Goal: Task Accomplishment & Management: Complete application form

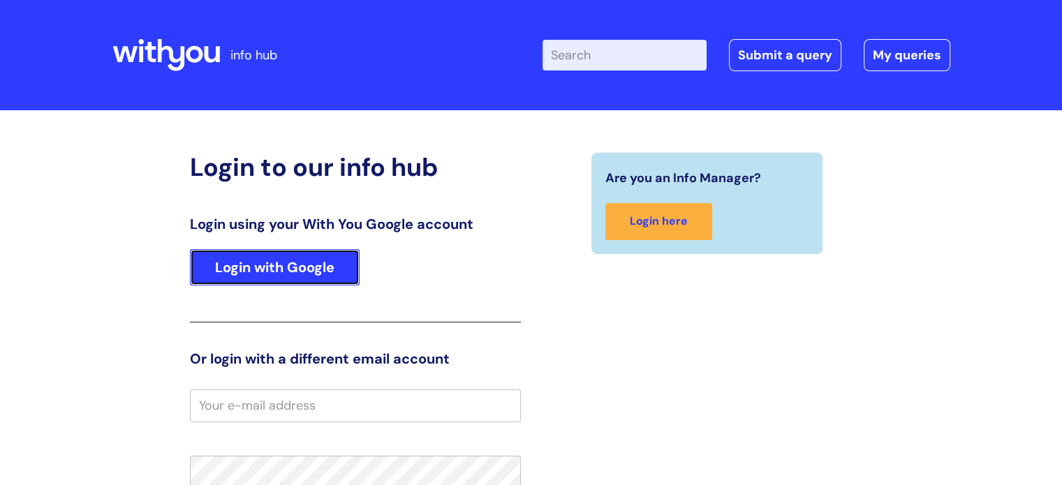
click at [265, 281] on link "Login with Google" at bounding box center [275, 267] width 170 height 36
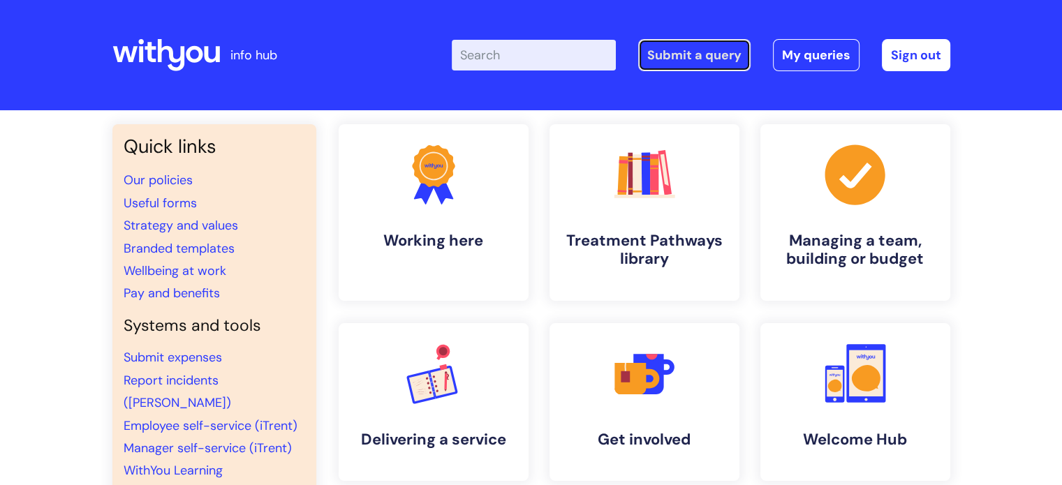
click at [698, 68] on link "Submit a query" at bounding box center [694, 55] width 112 height 32
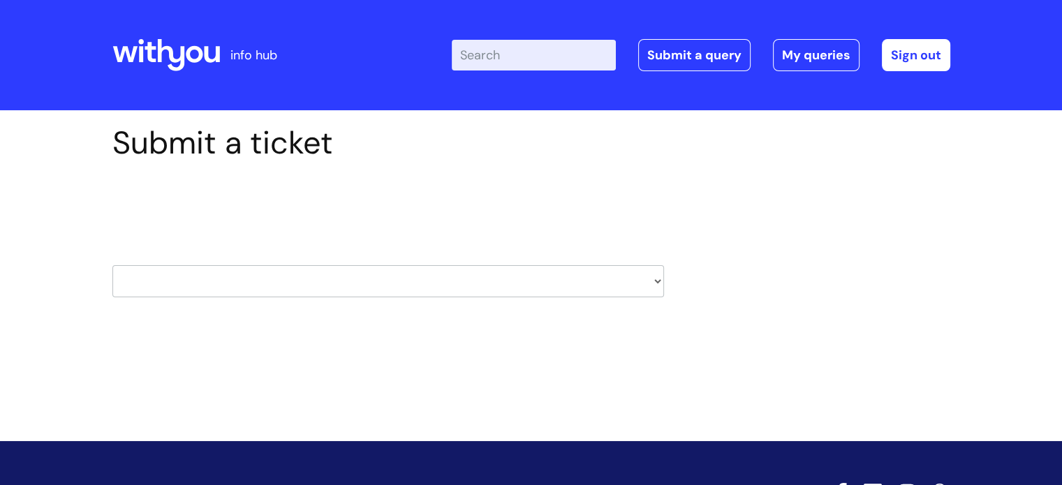
click at [396, 291] on select "HR / People IT and Support Clinical Drug Alerts Finance Accounts Data Support T…" at bounding box center [387, 281] width 551 height 32
select select "it_and_support"
click at [112, 265] on select "HR / People IT and Support Clinical Drug Alerts Finance Accounts Data Support T…" at bounding box center [387, 281] width 551 height 32
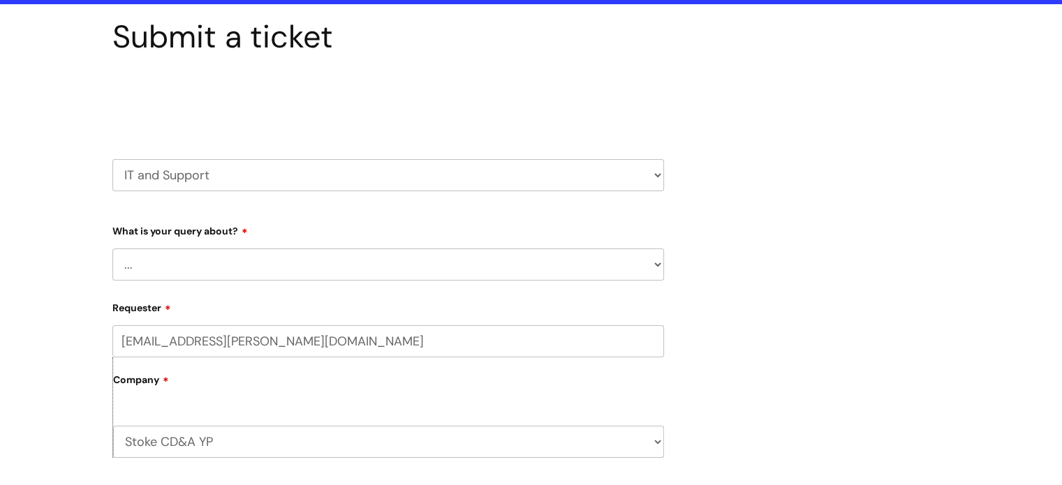
scroll to position [110, 0]
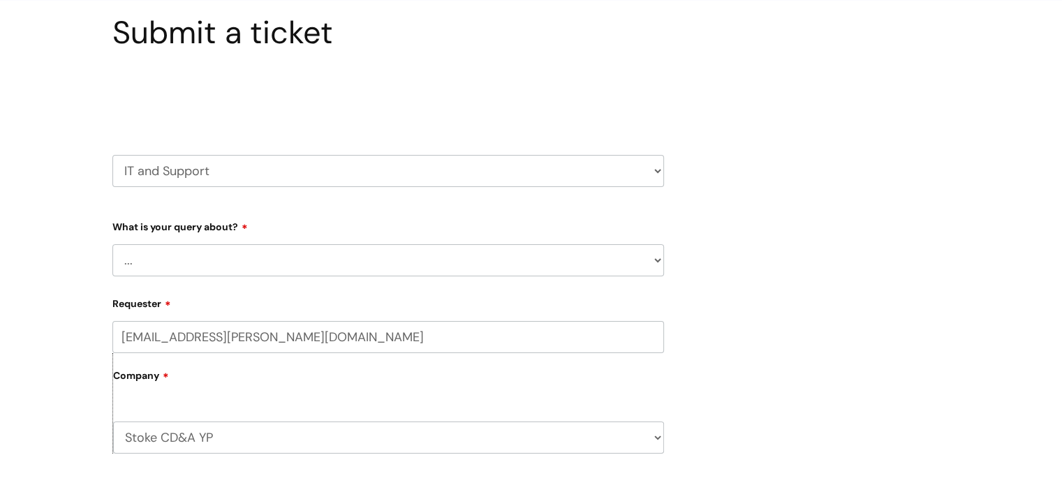
click at [438, 247] on select "... Mobile Phone Reset & MFA Accounts, Starters and Leavers IT Hardware issue I…" at bounding box center [387, 260] width 551 height 32
select select "System/software"
click at [112, 244] on select "... Mobile Phone Reset & MFA Accounts, Starters and Leavers IT Hardware issue I…" at bounding box center [387, 260] width 551 height 32
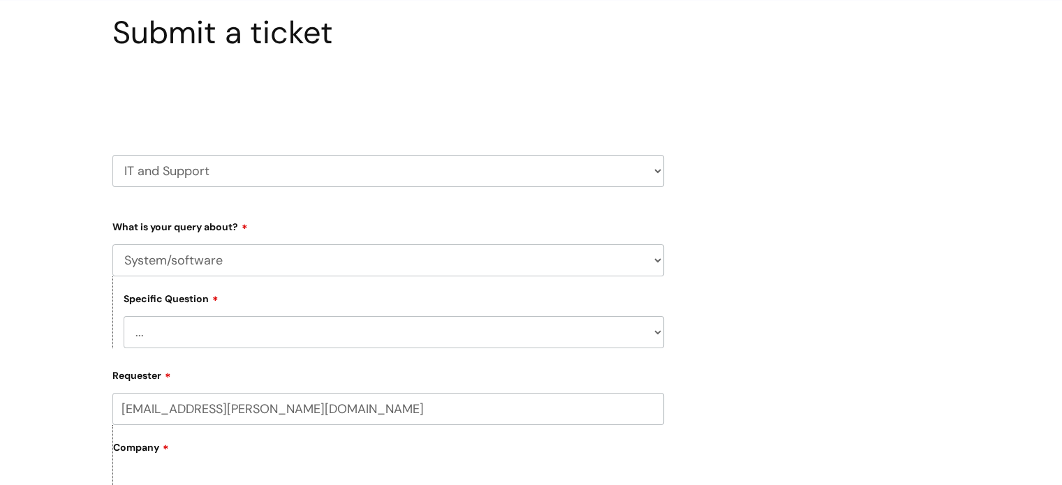
scroll to position [208, 0]
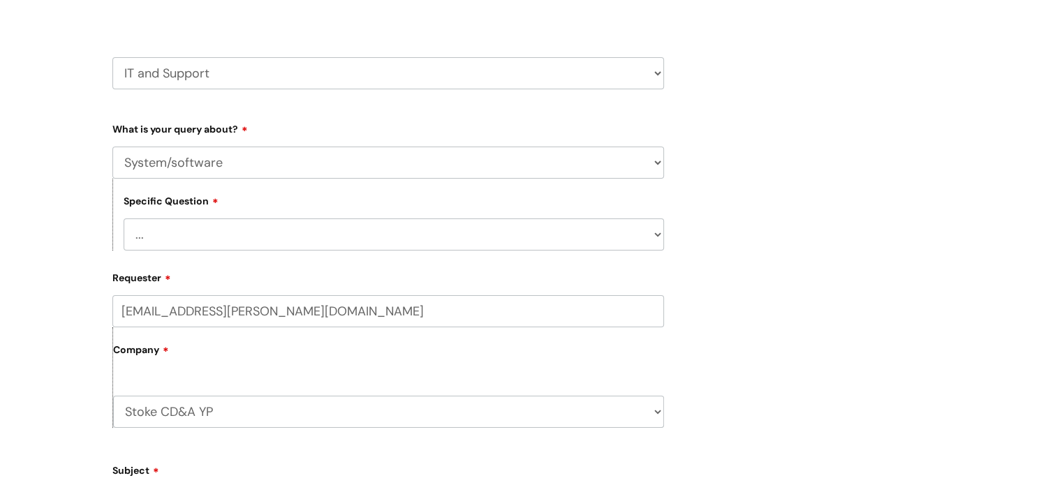
click at [475, 225] on select "... Halo PCMIS Iaptus NHS Email CJSM Email Mitel Another System Google (Workspa…" at bounding box center [394, 234] width 540 height 32
select select "Another System"
click at [124, 218] on select "... Halo PCMIS Iaptus NHS Email CJSM Email Mitel Another System Google (Workspa…" at bounding box center [394, 234] width 540 height 32
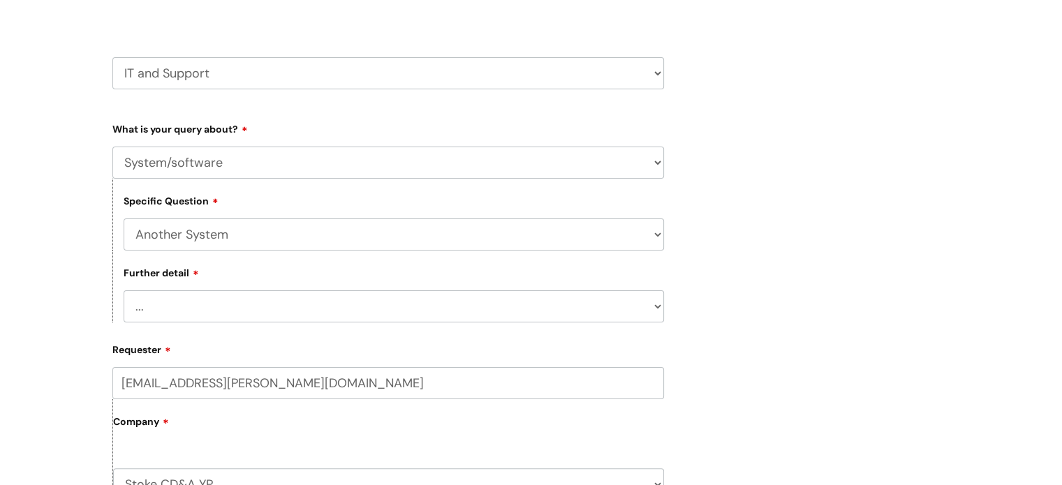
click at [396, 304] on select "... I’ve got a login issue Something else" at bounding box center [394, 306] width 540 height 32
select select "Something else"
click at [124, 290] on select "... I’ve got a login issue Something else" at bounding box center [394, 306] width 540 height 32
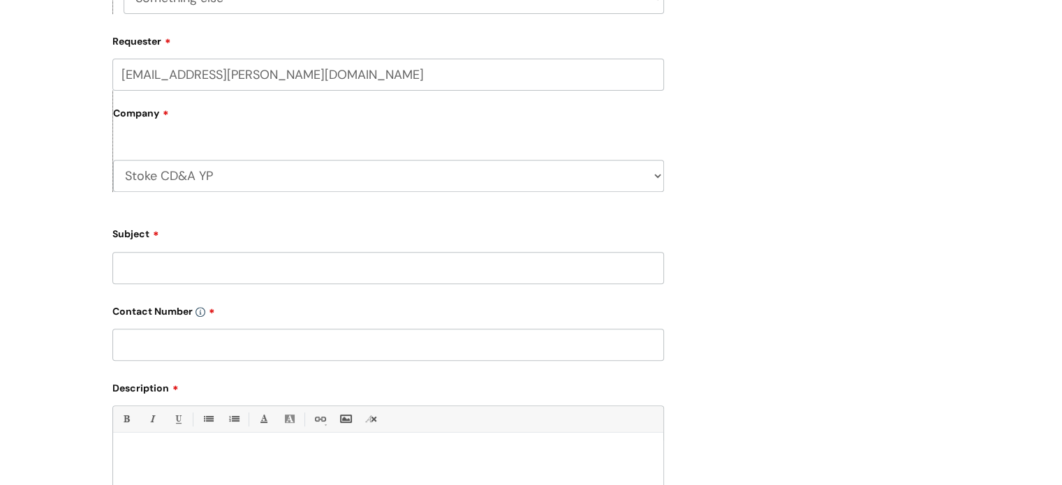
scroll to position [525, 0]
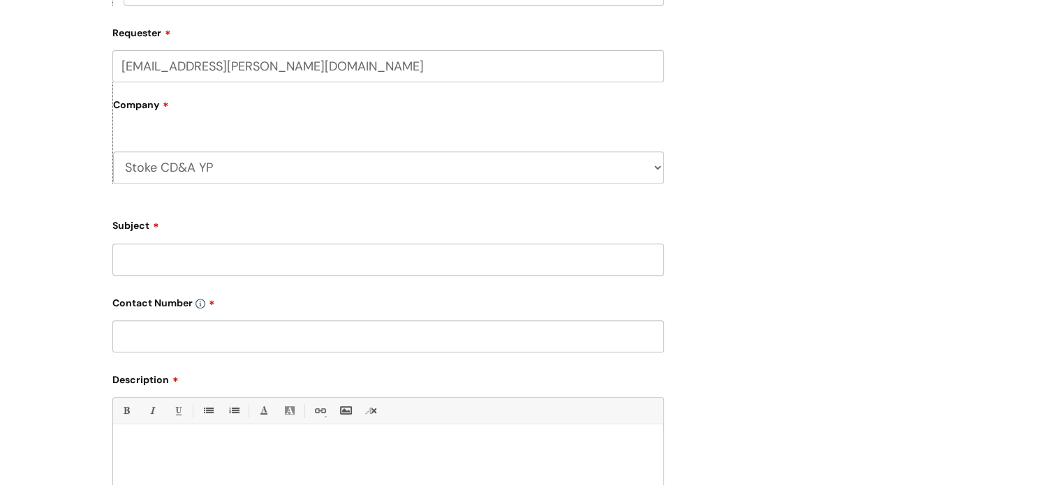
click at [385, 270] on input "Subject" at bounding box center [387, 260] width 551 height 32
type input "Uylesses"
type input "07773479344"
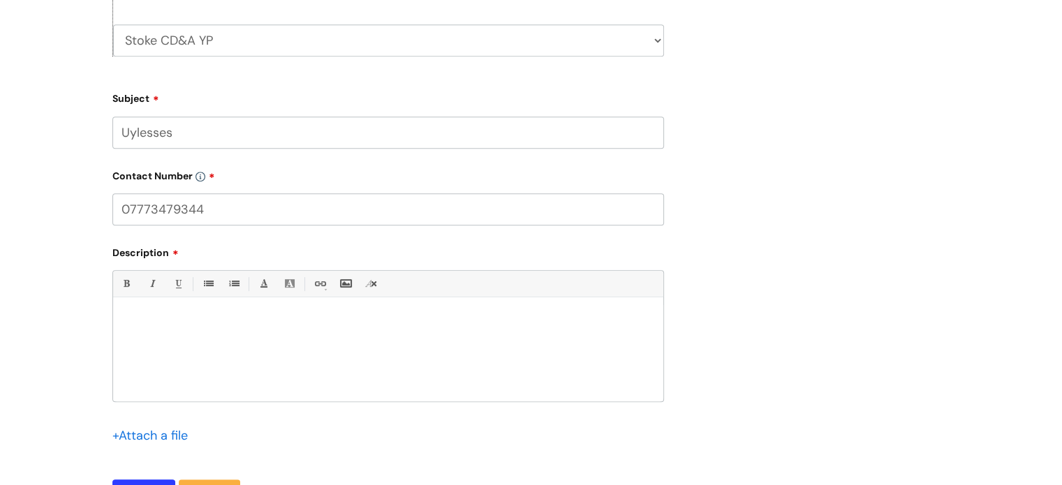
scroll to position [655, 0]
click at [376, 292] on li "Remove formatting (Ctrl-\)" at bounding box center [371, 281] width 26 height 26
click at [389, 327] on div at bounding box center [388, 350] width 550 height 96
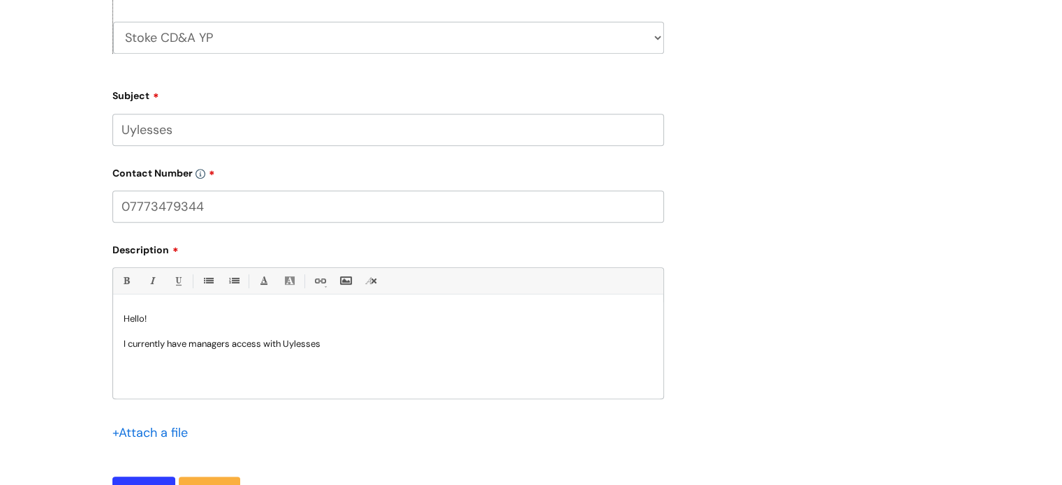
click at [296, 339] on p "I currently have managers access with Uylesses" at bounding box center [388, 344] width 529 height 13
click at [140, 133] on input "Uylesses" at bounding box center [387, 130] width 551 height 32
click at [144, 130] on input "Ulyesses" at bounding box center [387, 130] width 551 height 32
type input "[PERSON_NAME]"
click at [364, 351] on div "Hello! I currently have managers access with Ulysses" at bounding box center [388, 350] width 550 height 96
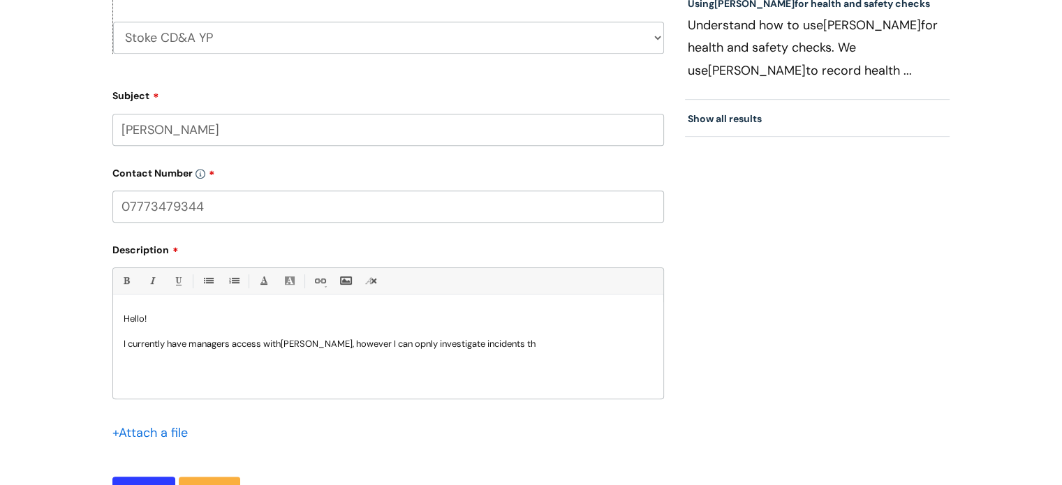
click at [389, 354] on div "Hello! I currently have managers access with Ulysses, however I can opnly inves…" at bounding box center [388, 350] width 550 height 96
click at [581, 346] on p "I currently have managers access with Ulysses, however I can only investigate i…" at bounding box center [388, 344] width 529 height 13
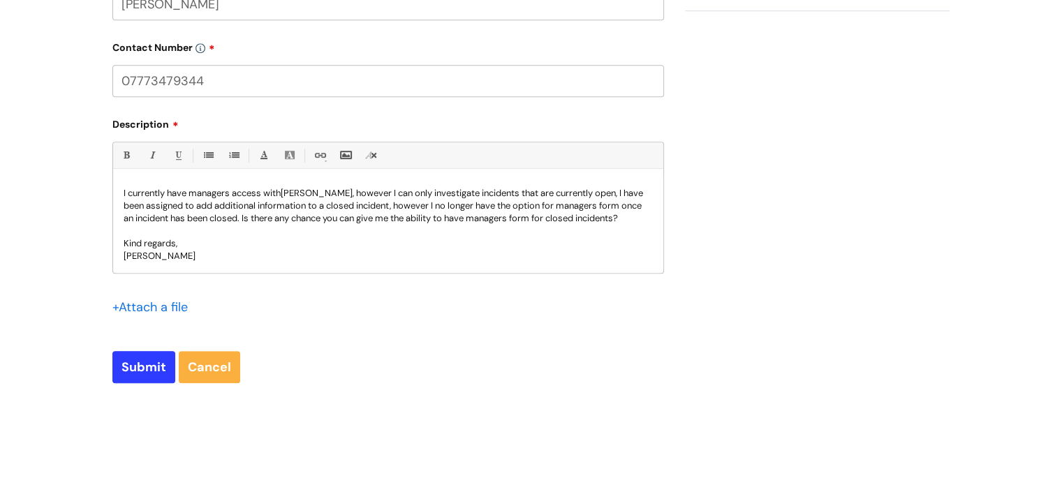
scroll to position [785, 0]
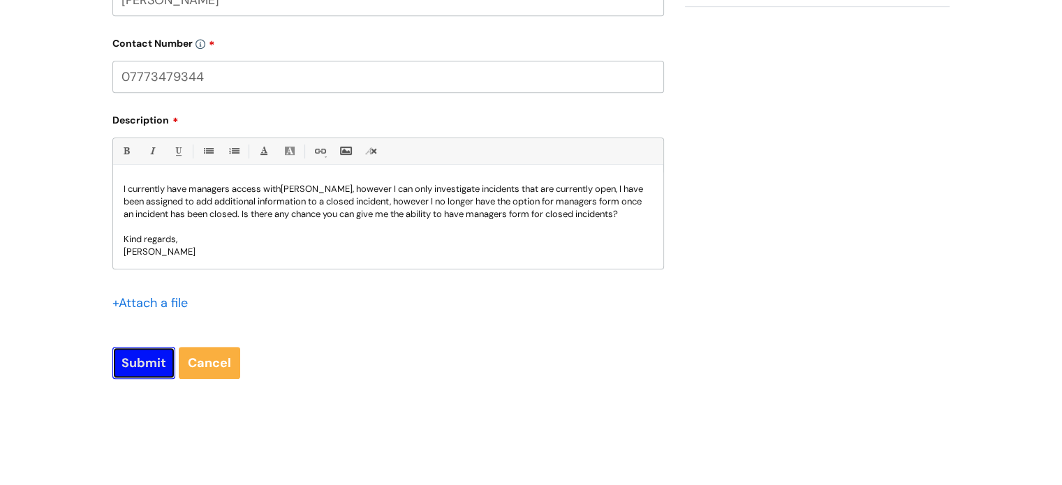
click at [151, 355] on input "Submit" at bounding box center [143, 363] width 63 height 32
type input "Please Wait..."
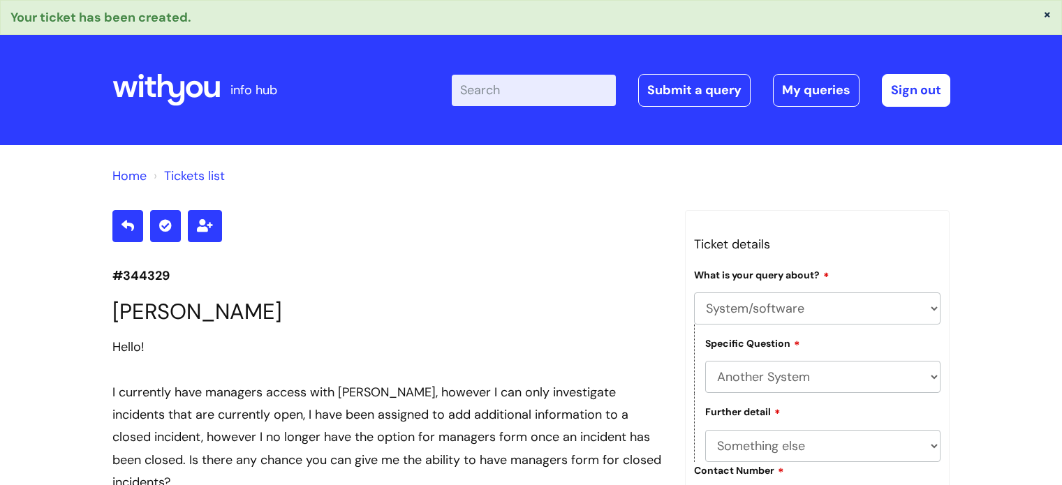
select select "System/software"
select select "Another System"
select select "Something else"
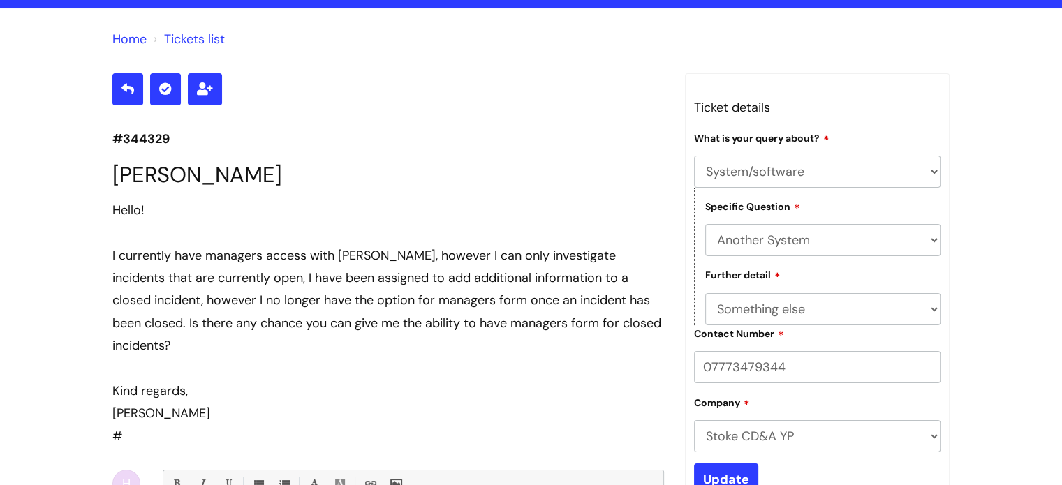
scroll to position [133, 0]
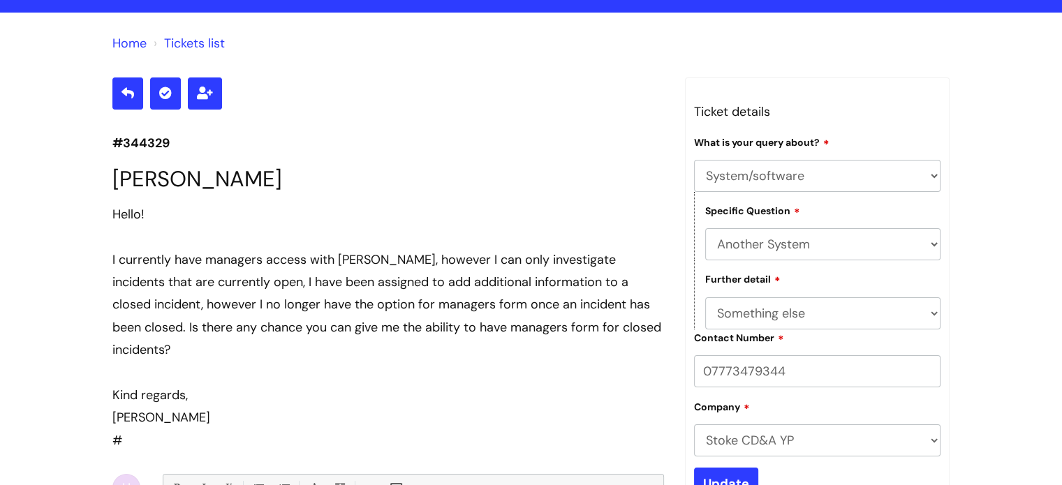
click at [237, 334] on div "I currently have managers access with Ulysses, however I can only investigate i…" at bounding box center [387, 305] width 551 height 113
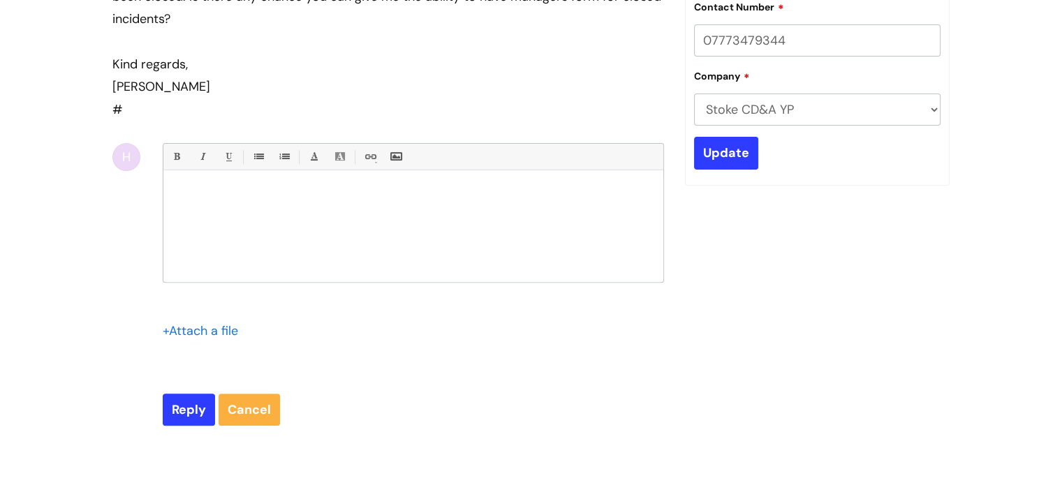
scroll to position [0, 0]
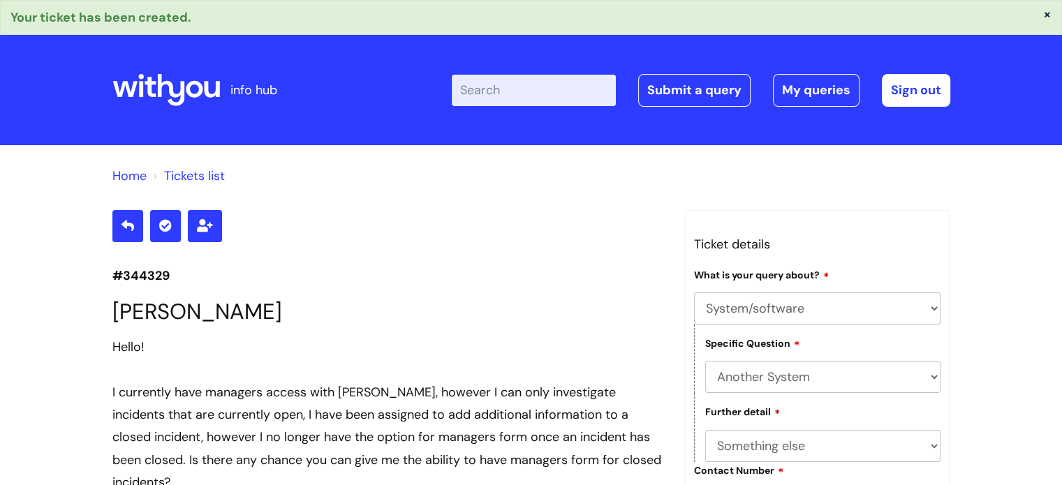
click at [187, 97] on icon at bounding box center [166, 90] width 108 height 34
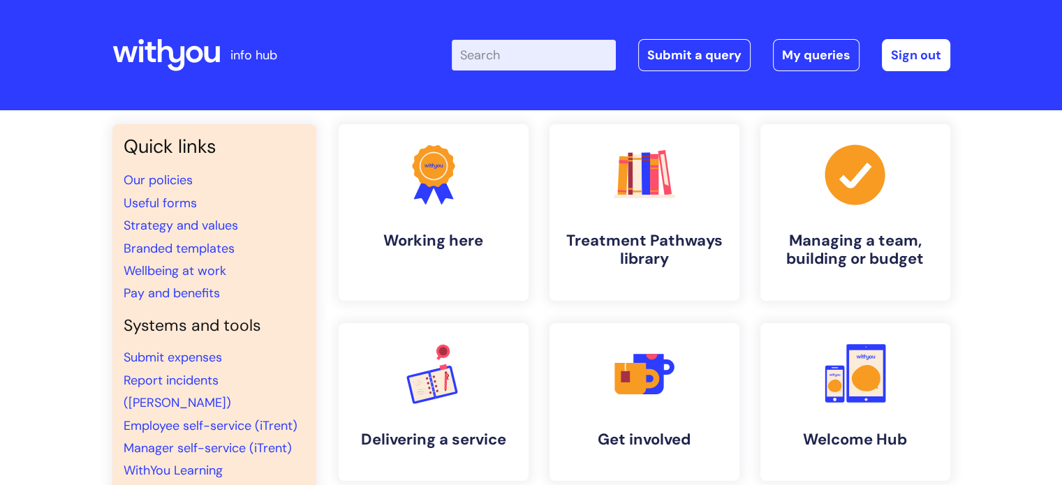
scroll to position [22, 0]
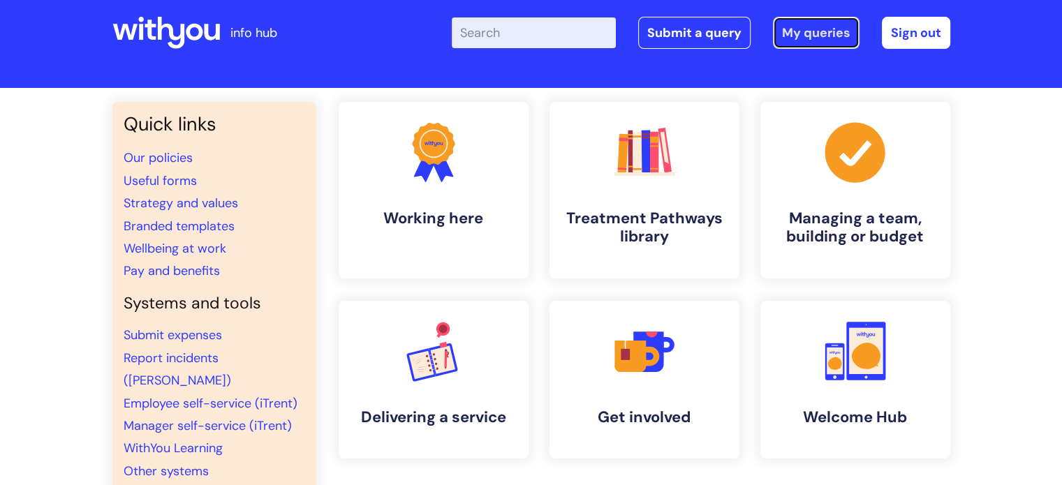
click at [808, 41] on link "My queries" at bounding box center [816, 33] width 87 height 32
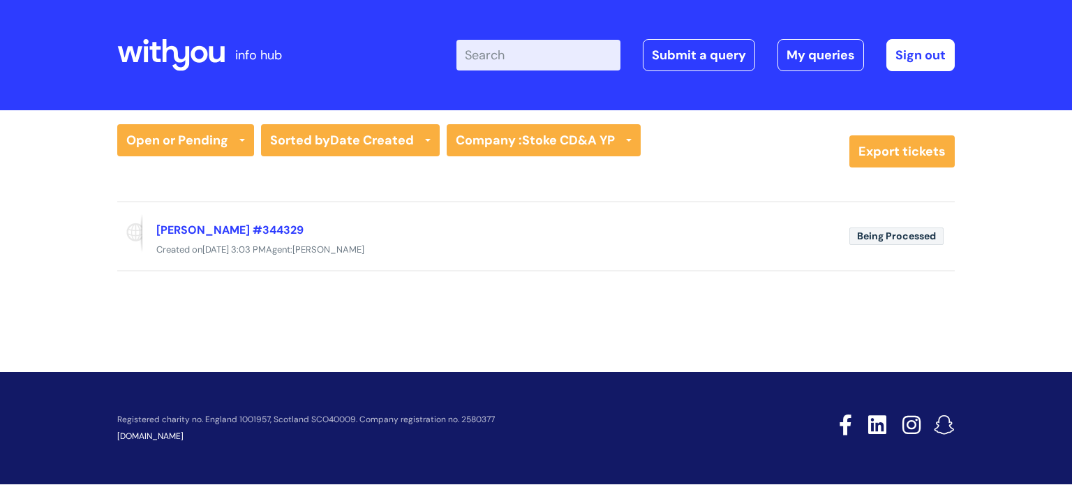
click at [239, 123] on div "Open or Pending All Tickets Open or Pending Resolved or Closed Date Created Las…" at bounding box center [536, 220] width 1072 height 220
click at [231, 134] on link "Open or Pending" at bounding box center [185, 140] width 137 height 32
click at [226, 209] on link "Resolved or Closed" at bounding box center [185, 209] width 137 height 20
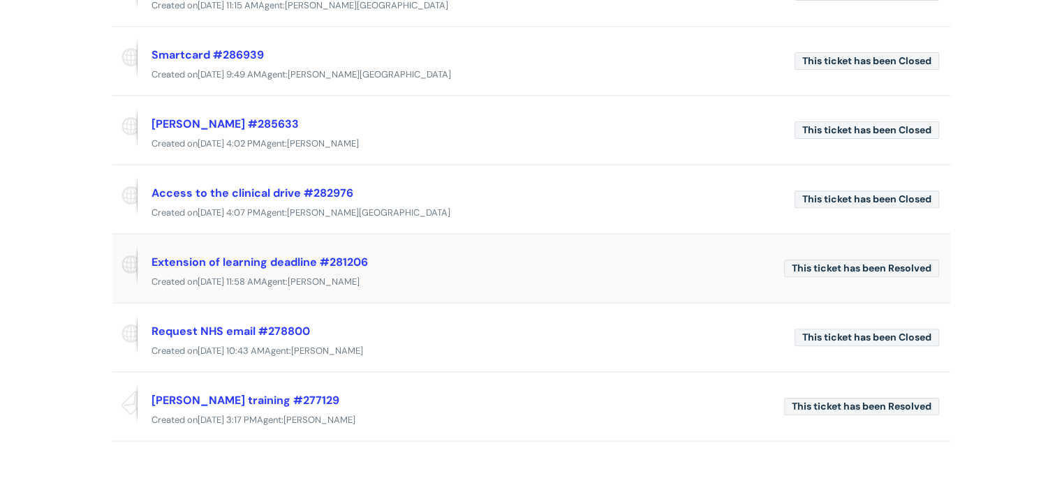
scroll to position [466, 0]
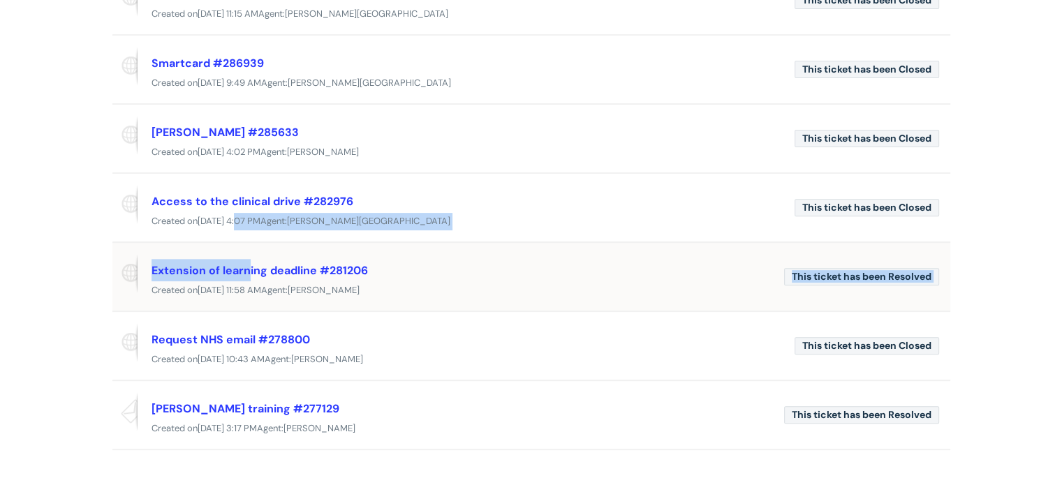
drag, startPoint x: 242, startPoint y: 235, endPoint x: 249, endPoint y: 279, distance: 45.2
click at [249, 279] on div "This ticket has been Closed Ulysses #300514 Created on Wed, 12 Mar at 10:29 AM …" at bounding box center [531, 104] width 838 height 692
click at [94, 255] on div "Resolved or Closed All Tickets Open or Pending Resolved or Closed Date Created …" at bounding box center [531, 77] width 1062 height 864
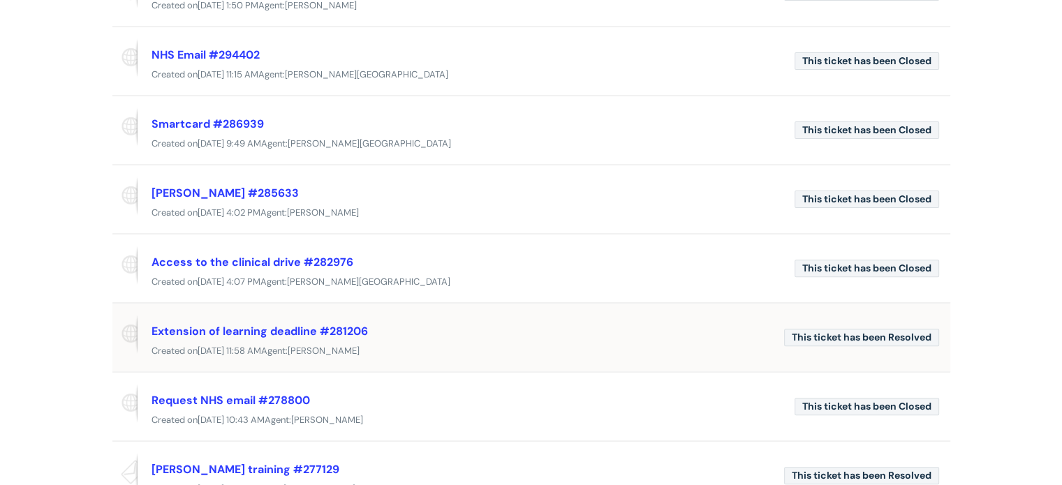
scroll to position [404, 0]
click at [272, 177] on div "Ulysses #285633 Created on Thu, 2 Jan at 4:02 PM Agent: Frankie Earnshaw" at bounding box center [531, 199] width 838 height 45
click at [209, 186] on link "Ulysses #285633" at bounding box center [224, 193] width 147 height 15
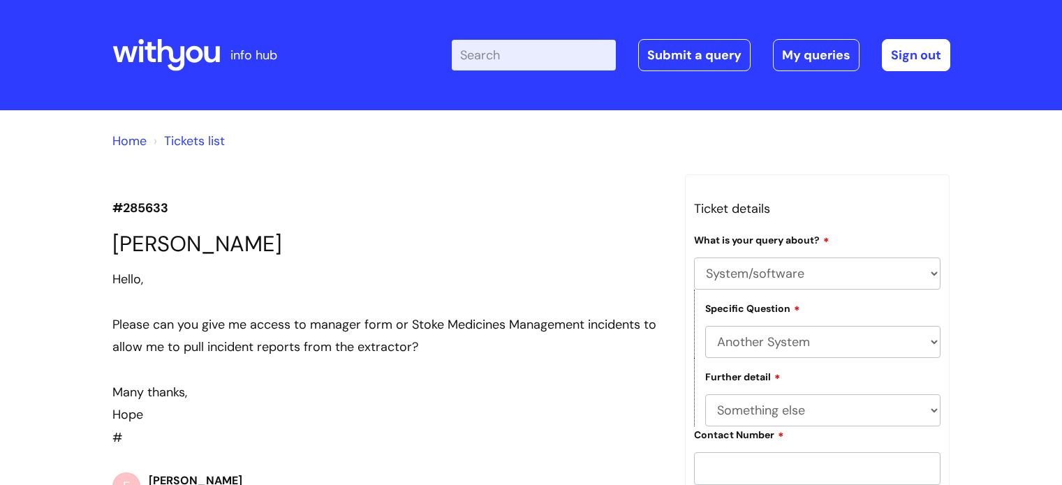
select select "System/software"
select select "Another System"
select select "Something else"
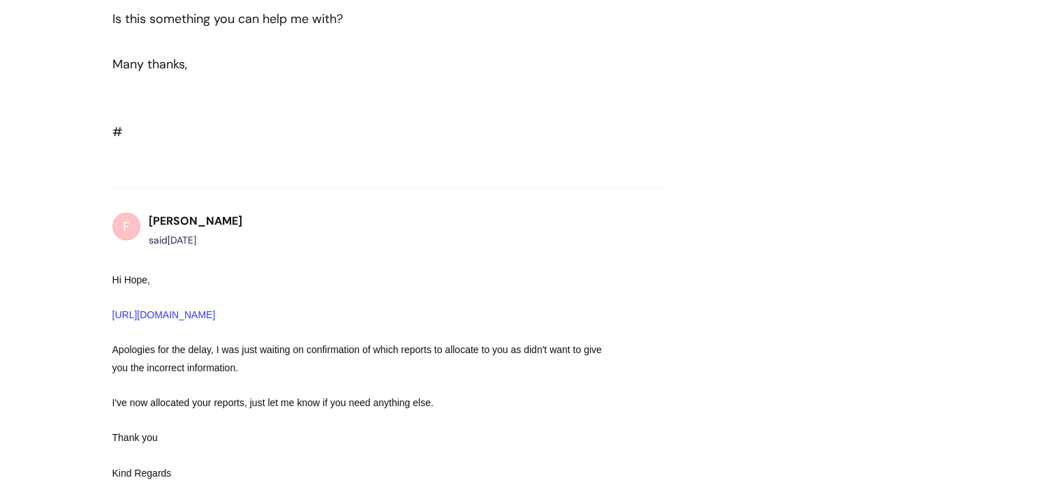
scroll to position [2884, 0]
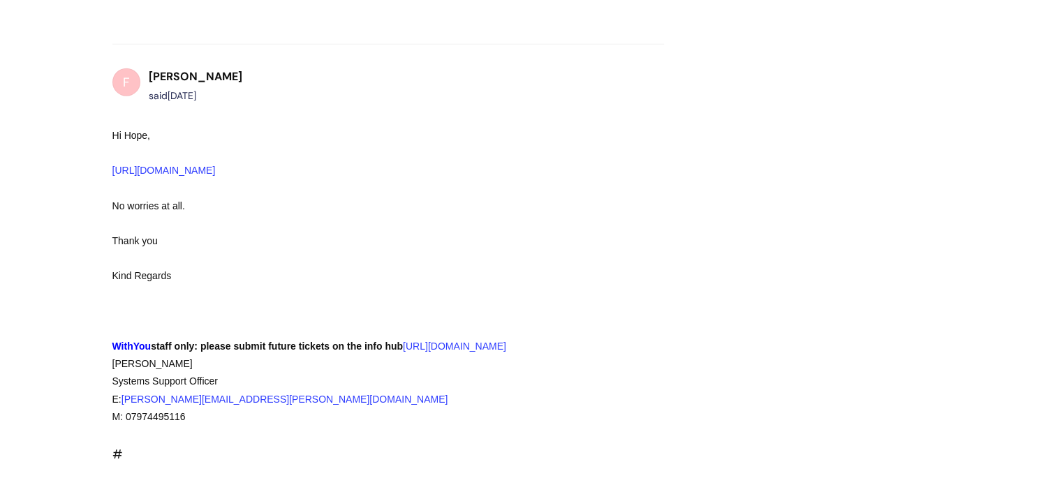
click at [333, 267] on div at bounding box center [362, 258] width 501 height 17
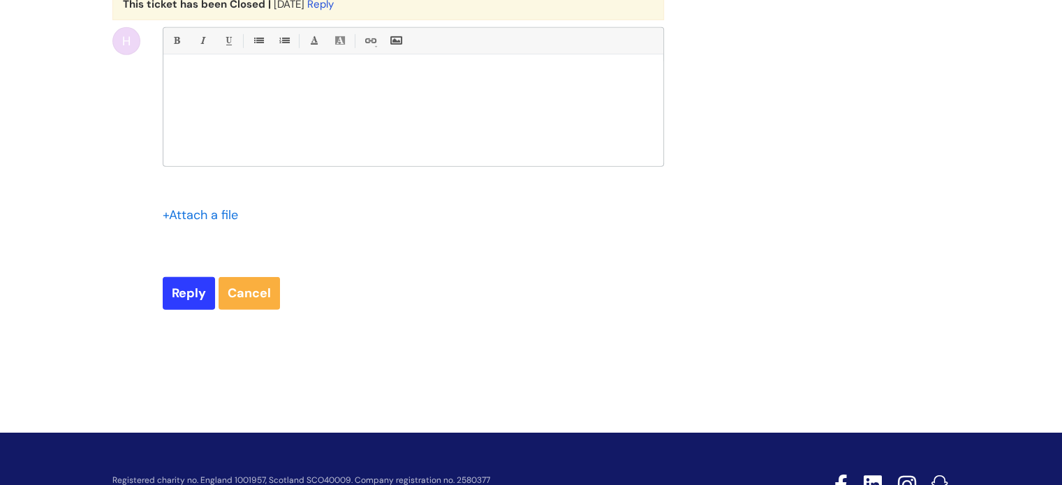
scroll to position [4300, 0]
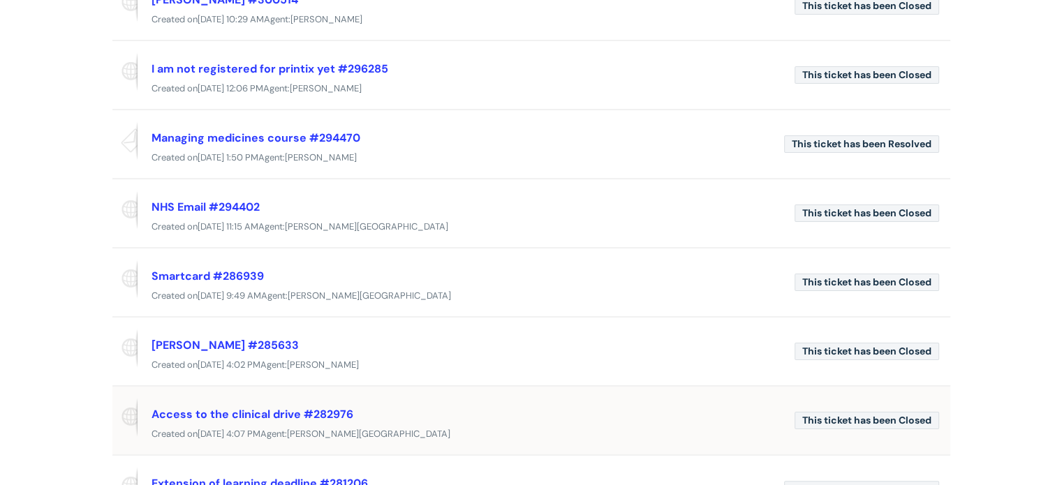
scroll to position [230, 0]
click at [181, 253] on div "This ticket has been Closed Smartcard #286939 Created on Thu, 9 Jan at 9:49 AM …" at bounding box center [531, 282] width 838 height 69
click at [191, 270] on link "Smartcard #286939" at bounding box center [207, 276] width 112 height 15
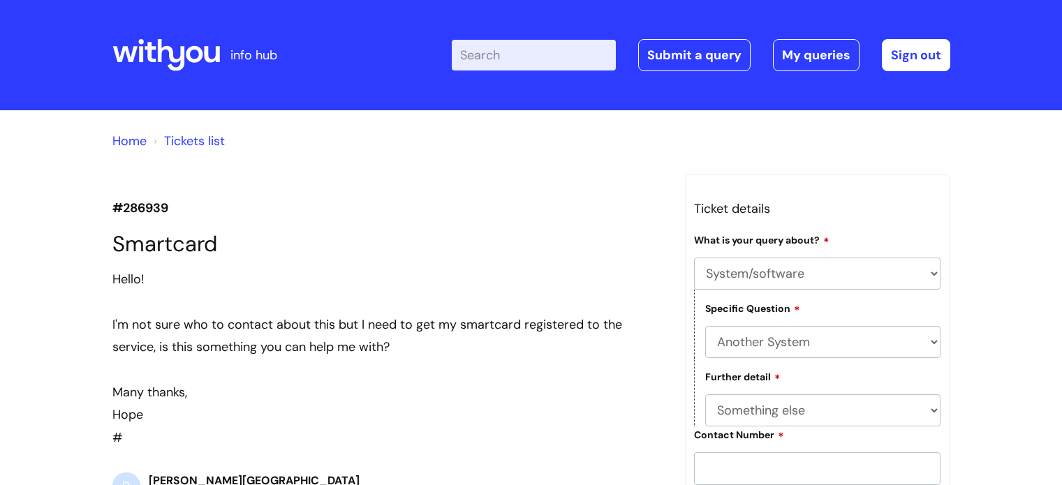
select select "System/software"
select select "Another System"
select select "Something else"
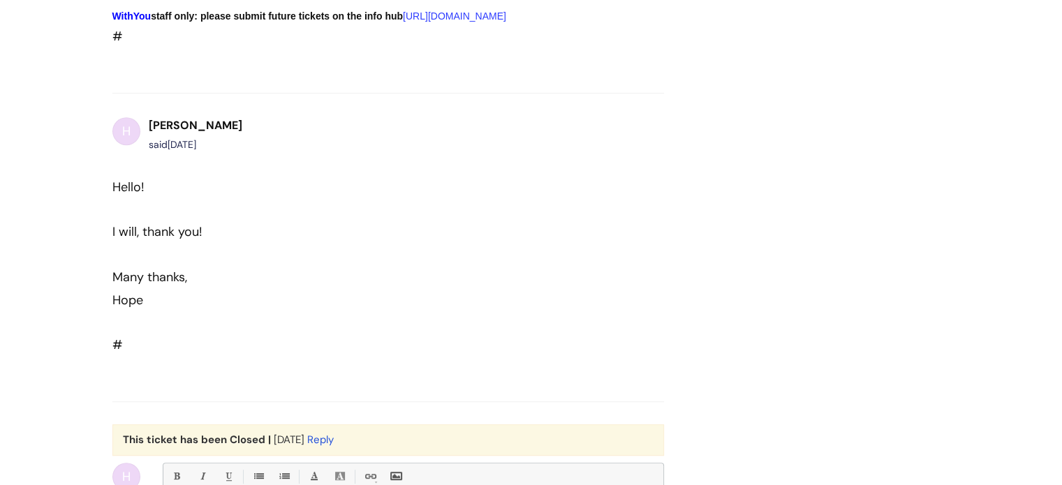
scroll to position [718, 0]
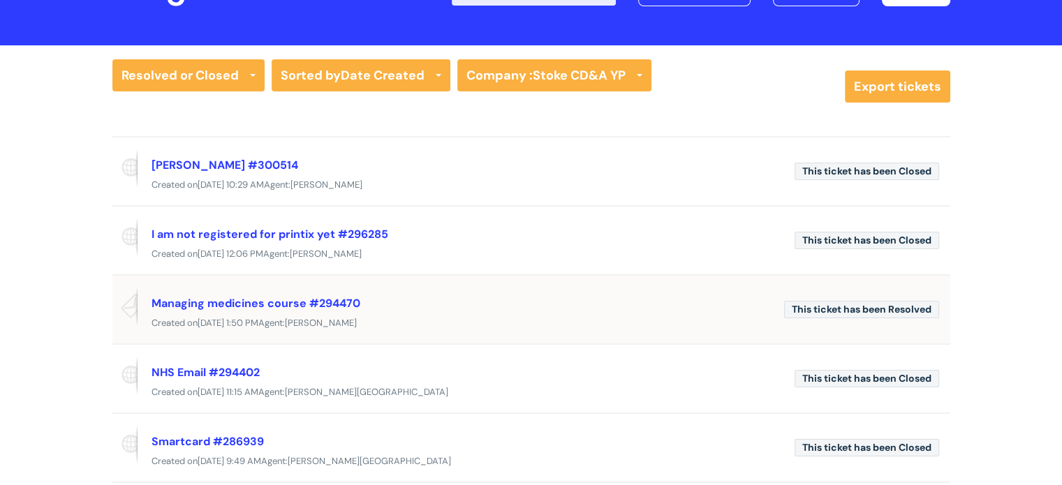
scroll to position [57, 0]
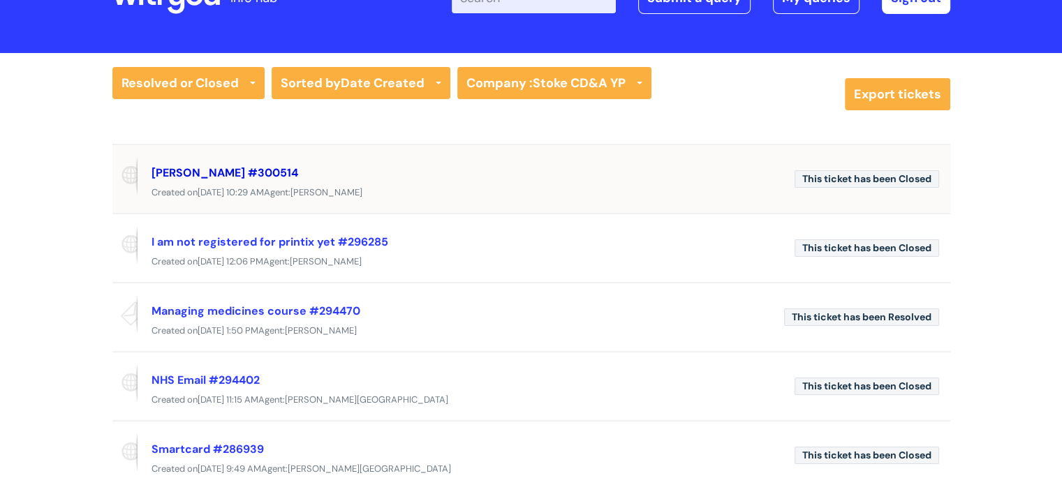
click at [225, 177] on link "[PERSON_NAME] #300514" at bounding box center [224, 172] width 147 height 15
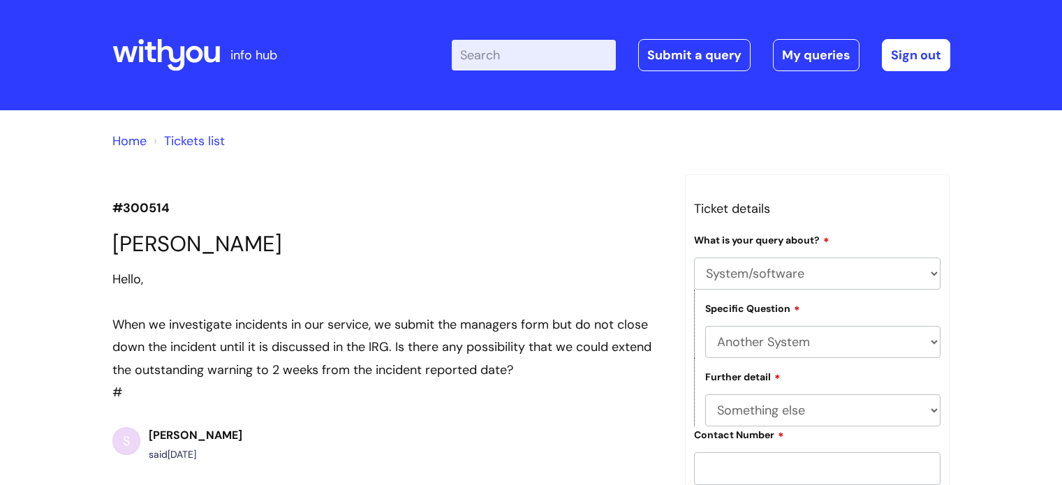
select select "System/software"
select select "Another System"
select select "Something else"
click at [128, 134] on link "Home" at bounding box center [129, 141] width 34 height 17
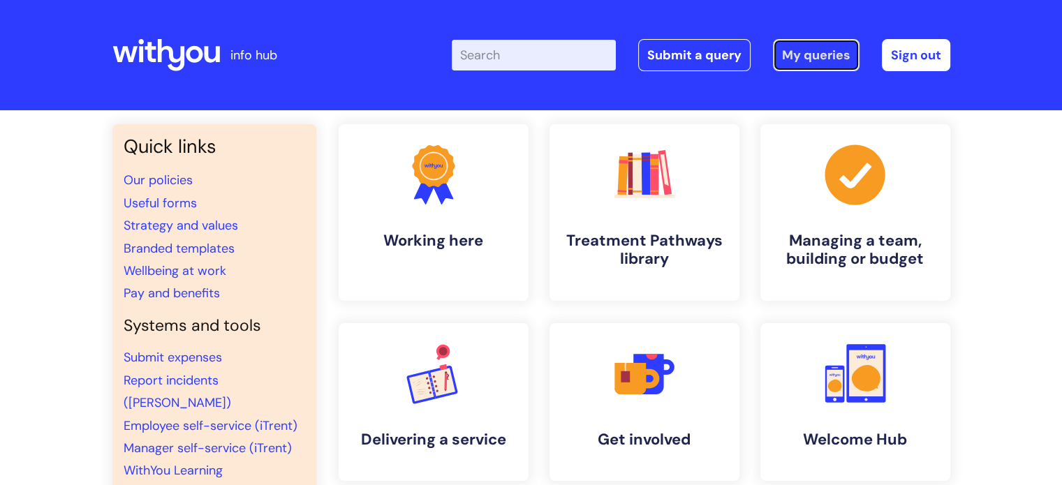
click at [780, 57] on link "My queries" at bounding box center [816, 55] width 87 height 32
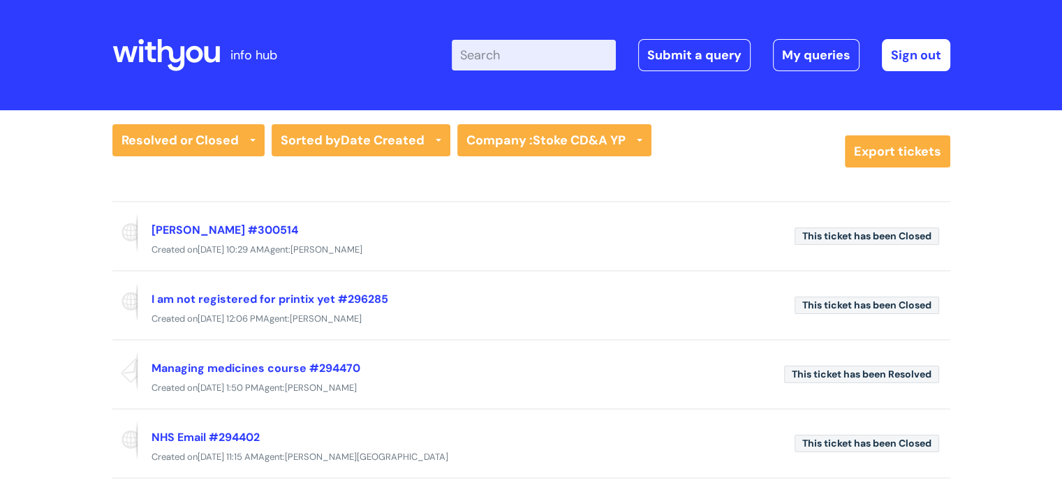
click at [198, 161] on div "Resolved or Closed All Tickets Open or Pending Resolved or Closed Date Created …" at bounding box center [531, 151] width 838 height 54
click at [202, 147] on link "Resolved or Closed" at bounding box center [188, 140] width 152 height 32
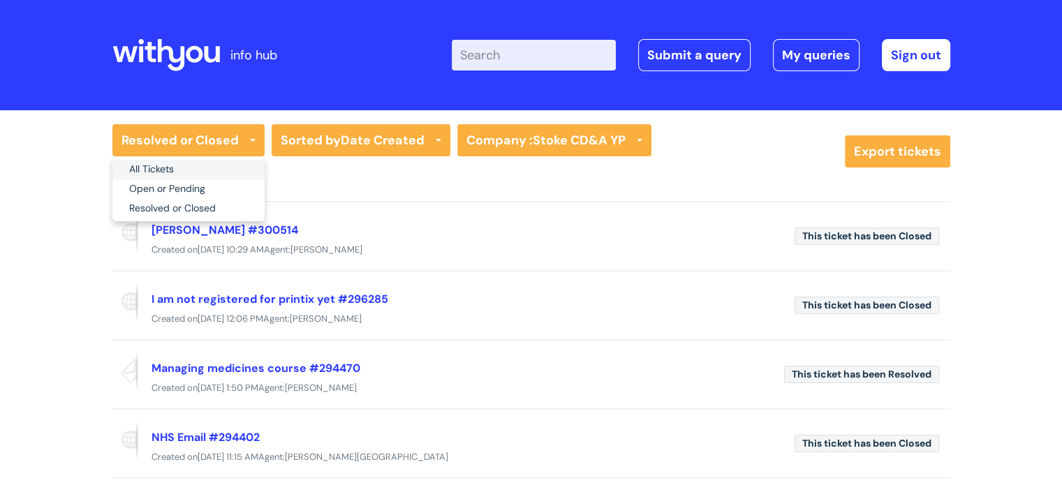
click at [201, 172] on link "All Tickets" at bounding box center [188, 170] width 152 height 20
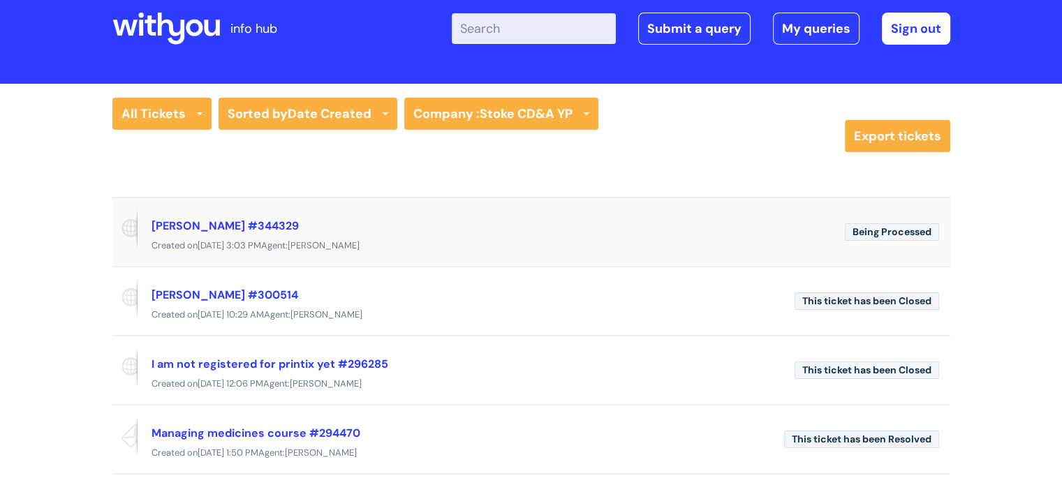
scroll to position [28, 0]
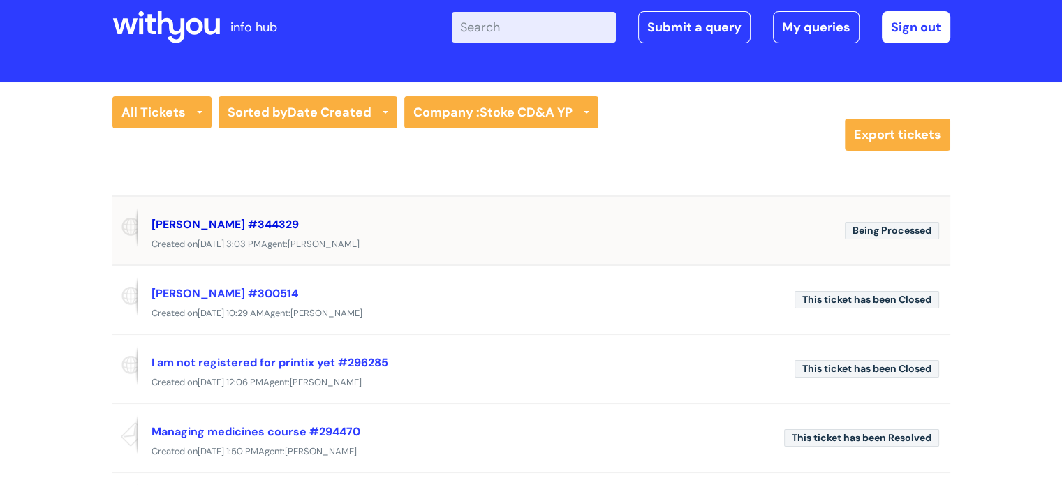
click at [193, 220] on link "Ulysses #344329" at bounding box center [224, 224] width 147 height 15
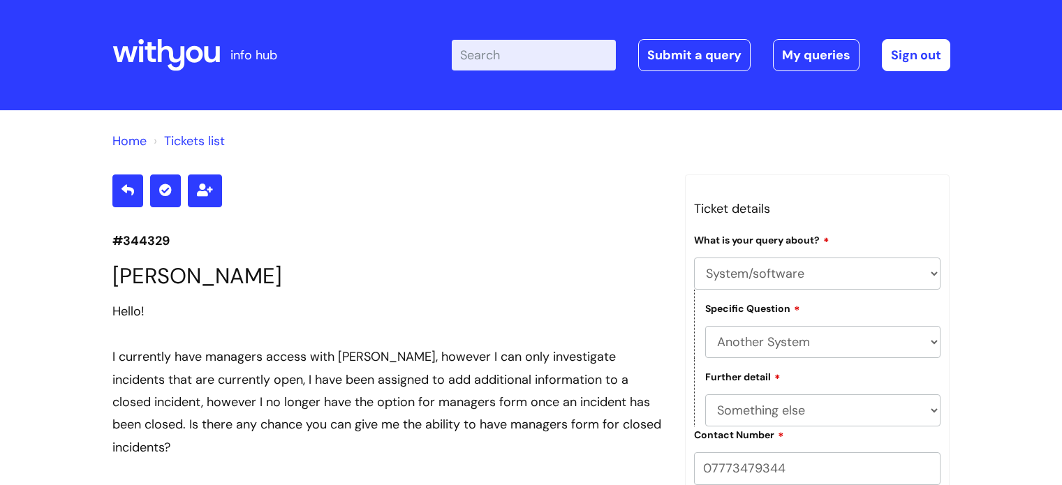
select select "System/software"
select select "Another System"
select select "Something else"
